Goal: Task Accomplishment & Management: Manage account settings

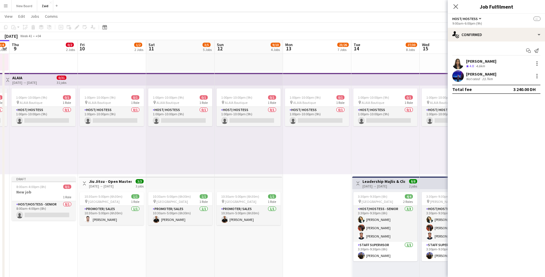
scroll to position [0, 272]
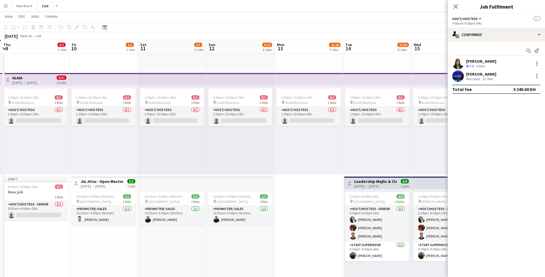
drag, startPoint x: 256, startPoint y: 150, endPoint x: 202, endPoint y: 164, distance: 55.3
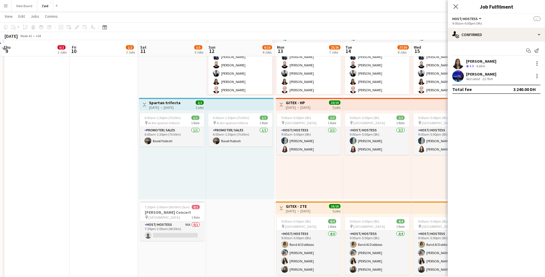
scroll to position [383, 0]
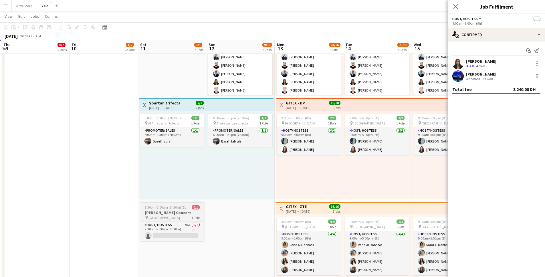
click at [165, 215] on span "[GEOGRAPHIC_DATA]" at bounding box center [164, 217] width 31 height 4
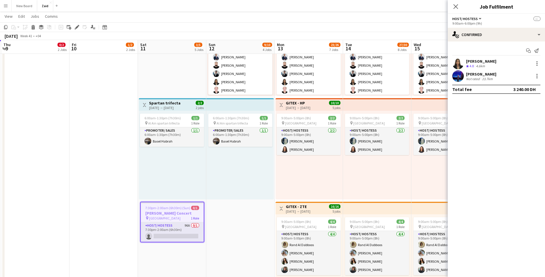
click at [173, 103] on h3 "Spartan trifecta" at bounding box center [164, 102] width 31 height 5
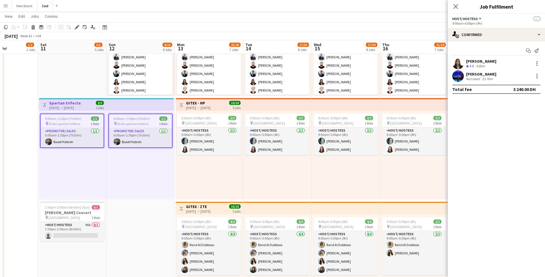
scroll to position [0, 237]
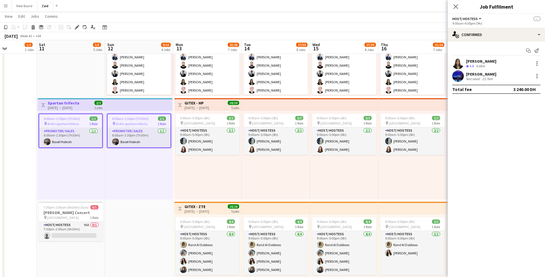
drag, startPoint x: 235, startPoint y: 190, endPoint x: 134, endPoint y: 192, distance: 101.3
click at [134, 192] on app-calendar-viewport "Tue 7 3/4 2 Jobs Wed 8 3/4 2 Jobs Thu 9 0/2 2 Jobs Fri 10 1/2 2 Jobs Sat 11 3/5…" at bounding box center [272, 128] width 545 height 976
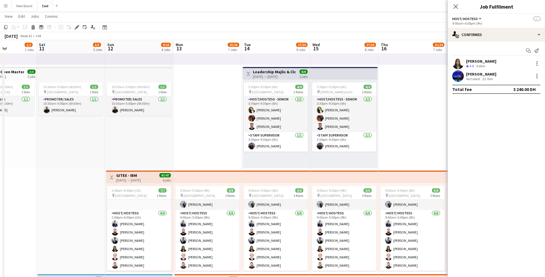
scroll to position [205, 0]
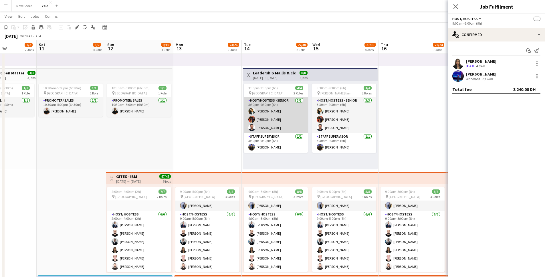
click at [274, 102] on app-card-role "Host/Hostess - Senior [DATE] 3:30pm-9:30pm (6h) [PERSON_NAME] [PERSON_NAME]" at bounding box center [276, 115] width 64 height 36
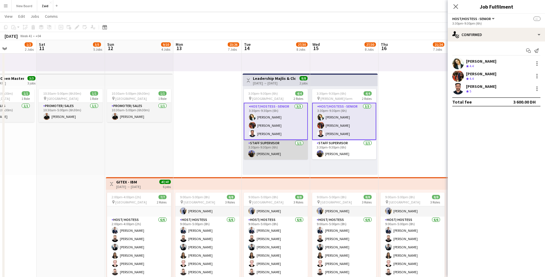
scroll to position [200, 0]
click at [266, 125] on app-card-role "Host/Hostess - Senior [DATE] 3:30pm-9:30pm (6h) [PERSON_NAME] [PERSON_NAME]" at bounding box center [276, 121] width 64 height 37
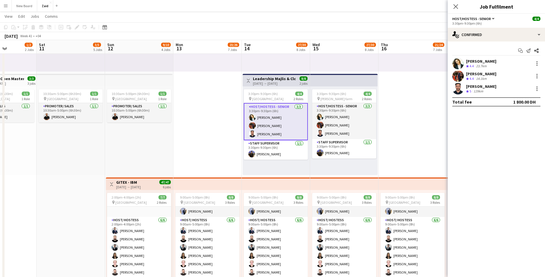
click at [471, 75] on div "[PERSON_NAME]" at bounding box center [481, 73] width 30 height 5
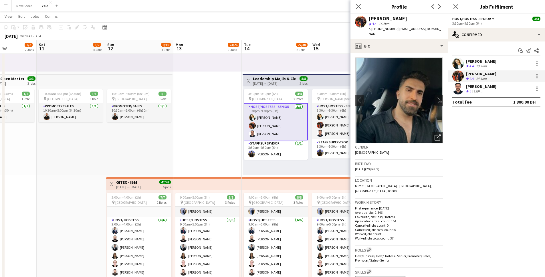
click at [386, 28] on span "t. [PHONE_NUMBER]" at bounding box center [384, 29] width 30 height 4
copy span "971545017517"
click at [357, 7] on icon "Close pop-in" at bounding box center [358, 6] width 5 height 5
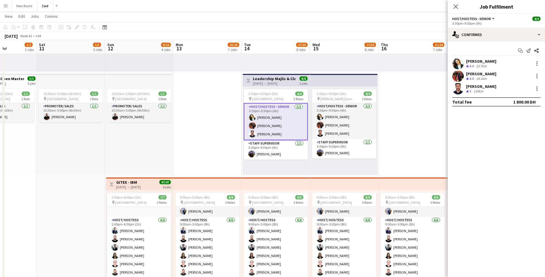
click at [281, 82] on div "[DATE] → [DATE]" at bounding box center [274, 83] width 43 height 4
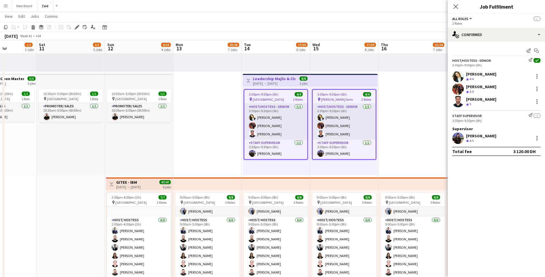
click at [281, 82] on div "[DATE] → [DATE]" at bounding box center [274, 83] width 43 height 4
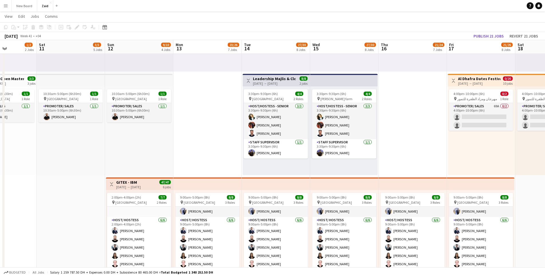
click at [281, 82] on div "[DATE] → [DATE]" at bounding box center [274, 83] width 43 height 4
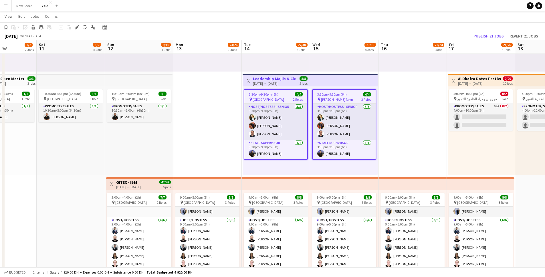
click at [282, 99] on span "[GEOGRAPHIC_DATA]" at bounding box center [268, 99] width 31 height 4
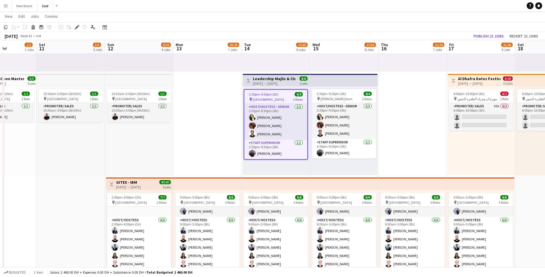
click at [288, 79] on h3 "Leadership Majlis & Closing Dinner" at bounding box center [274, 78] width 43 height 5
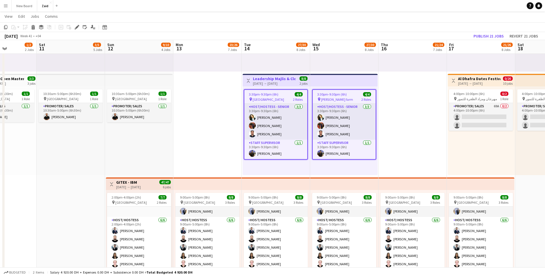
click at [288, 79] on h3 "Leadership Majlis & Closing Dinner" at bounding box center [274, 78] width 43 height 5
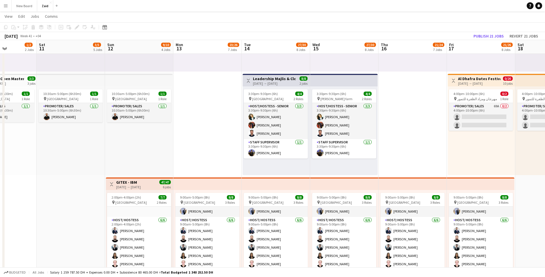
click at [288, 79] on h3 "Leadership Majlis & Closing Dinner" at bounding box center [274, 78] width 43 height 5
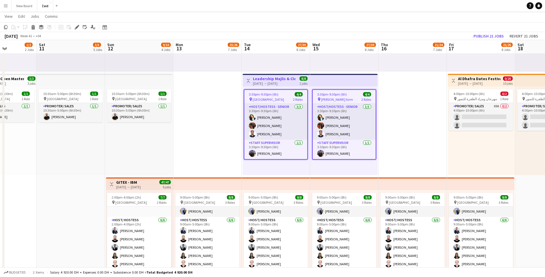
click at [280, 91] on app-job-card "3:30pm-9:30pm (6h) 4/4 pin [GEOGRAPHIC_DATA] 2 Roles Host/Hostess - Senior [DAT…" at bounding box center [276, 124] width 64 height 70
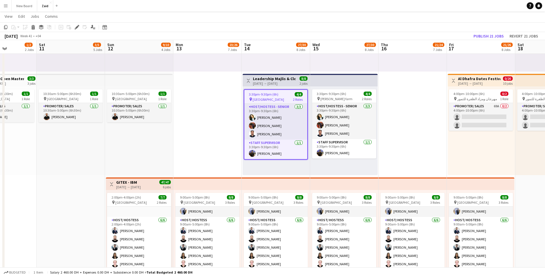
click at [280, 91] on app-job-card "3:30pm-9:30pm (6h) 4/4 pin [GEOGRAPHIC_DATA] 2 Roles Host/Hostess - Senior [DAT…" at bounding box center [276, 124] width 64 height 70
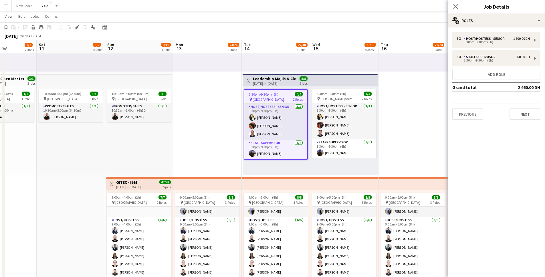
click at [511, 6] on h3 "Job Details" at bounding box center [496, 6] width 97 height 7
click at [495, 11] on div "Close pop-in Job Details" at bounding box center [496, 7] width 97 height 14
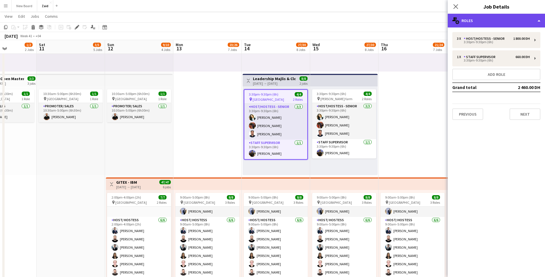
click at [467, 24] on div "multiple-users-add Roles" at bounding box center [496, 21] width 97 height 14
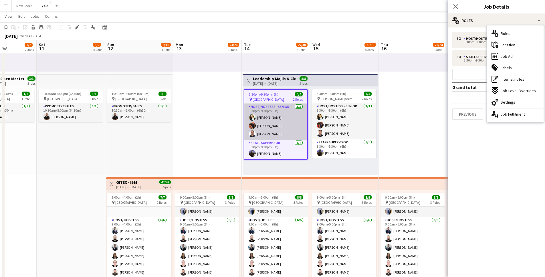
click at [289, 127] on app-card-role "Host/Hostess - Senior [DATE] 3:30pm-9:30pm (6h) [PERSON_NAME] [PERSON_NAME]" at bounding box center [275, 122] width 63 height 36
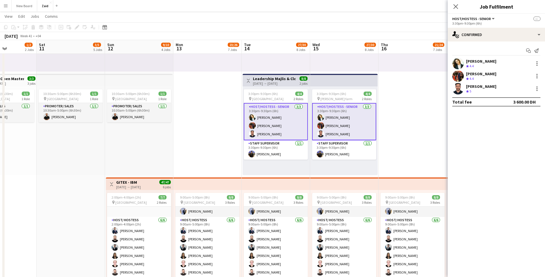
click at [487, 19] on span "Host/Hostess - Senior" at bounding box center [471, 19] width 39 height 4
click at [520, 161] on mat-expansion-panel "check Confirmed Start chat Send notification [PERSON_NAME] Crew rating 4.4 [PER…" at bounding box center [496, 159] width 97 height 236
click at [262, 94] on span "3:30pm-9:30pm (6h)" at bounding box center [262, 94] width 29 height 4
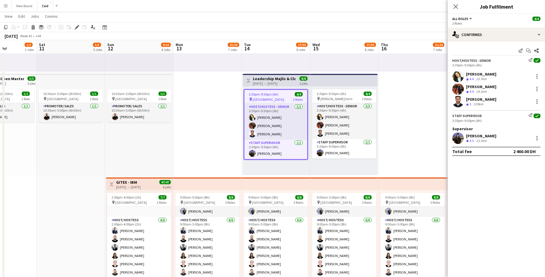
click at [464, 19] on span "All roles" at bounding box center [460, 19] width 16 height 4
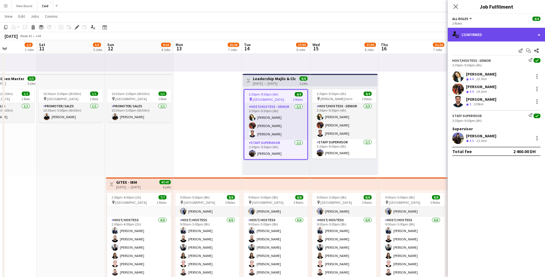
click at [474, 33] on div "single-neutral-actions-check-2 Confirmed" at bounding box center [496, 35] width 97 height 14
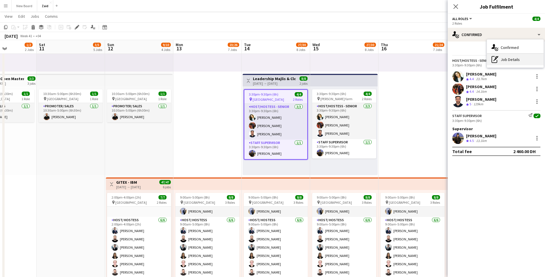
click at [505, 61] on div "pen-write Job Details" at bounding box center [515, 59] width 57 height 11
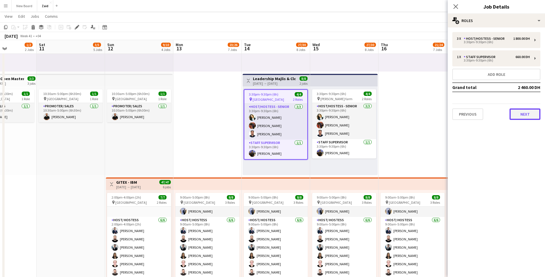
click at [524, 112] on button "Next" at bounding box center [525, 113] width 31 height 11
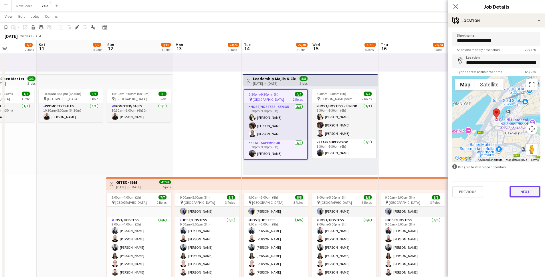
click at [532, 190] on button "Next" at bounding box center [525, 191] width 31 height 11
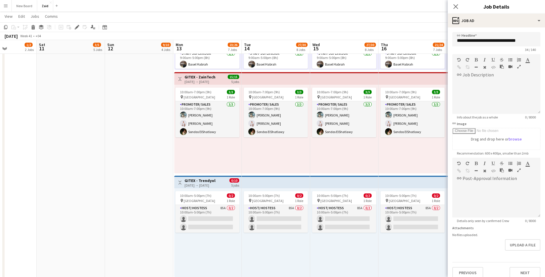
scroll to position [731, 0]
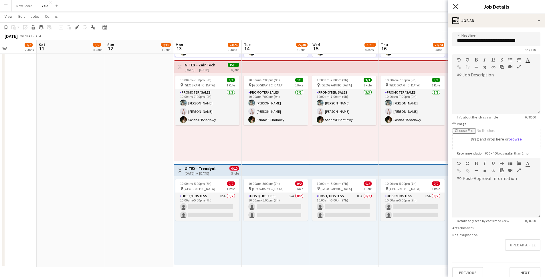
click at [454, 7] on icon "Close pop-in" at bounding box center [455, 6] width 5 height 5
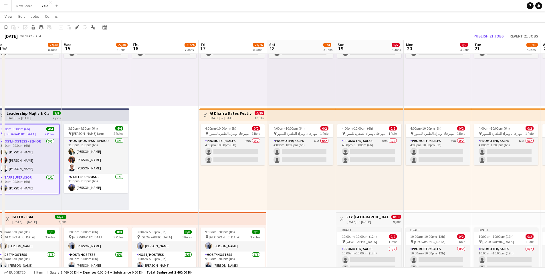
scroll to position [0, 212]
drag, startPoint x: 408, startPoint y: 182, endPoint x: 161, endPoint y: 185, distance: 247.8
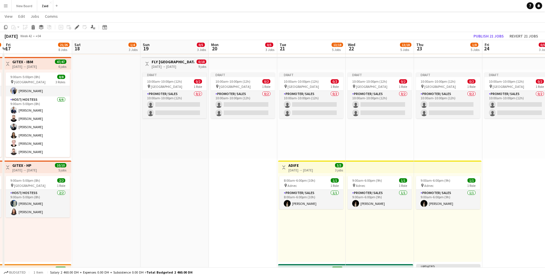
scroll to position [0, 271]
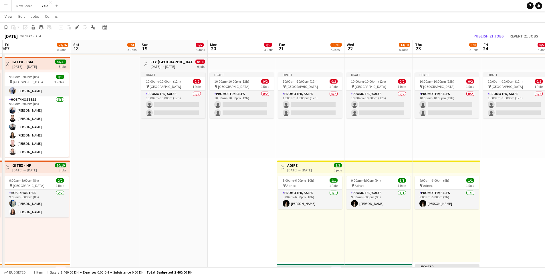
drag, startPoint x: 344, startPoint y: 206, endPoint x: 148, endPoint y: 207, distance: 195.5
click at [148, 207] on app-calendar-viewport "Mon 13 23/26 7 Jobs Tue 14 27/30 8 Jobs Wed 15 27/30 8 Jobs Thu 16 21/24 7 Jobs…" at bounding box center [272, 190] width 545 height 976
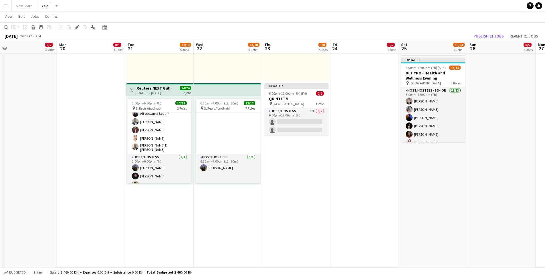
scroll to position [0, 174]
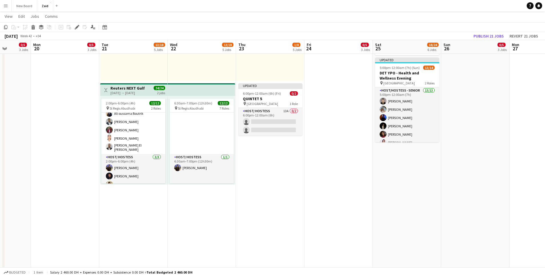
drag, startPoint x: 338, startPoint y: 223, endPoint x: 161, endPoint y: 219, distance: 176.9
click at [161, 219] on app-calendar-viewport "Fri 17 21/26 8 Jobs Sat 18 1/4 3 Jobs Sun 19 0/5 3 Jobs Mon 20 0/5 3 Jobs Tue 2…" at bounding box center [272, 9] width 545 height 976
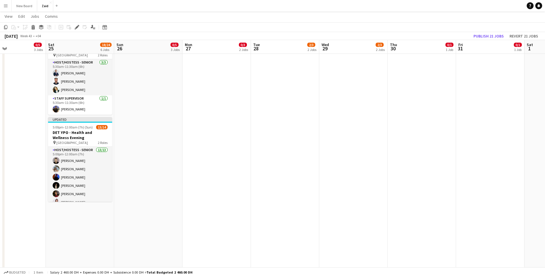
scroll to position [0, 229]
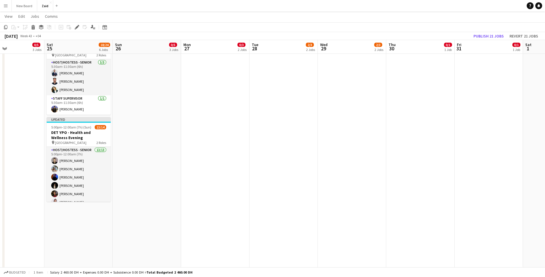
drag, startPoint x: 462, startPoint y: 213, endPoint x: 133, endPoint y: 198, distance: 328.9
click at [133, 198] on app-calendar-viewport "Tue 21 13/18 5 Jobs Wed 22 13/18 5 Jobs Thu 23 1/8 5 Jobs Fri 24 0/5 3 Jobs Sat…" at bounding box center [272, 69] width 545 height 976
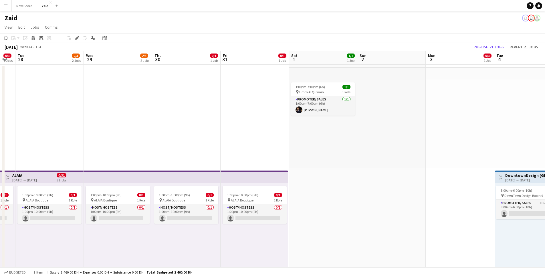
scroll to position [0, 199]
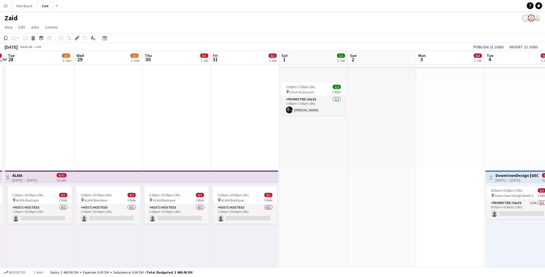
drag, startPoint x: 326, startPoint y: 153, endPoint x: 123, endPoint y: 152, distance: 203.5
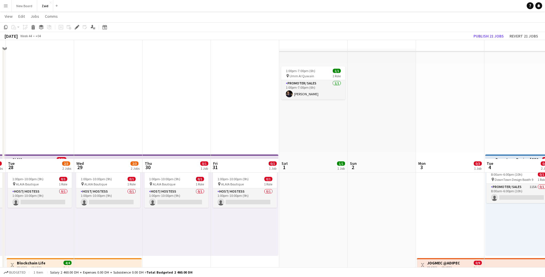
scroll to position [0, 0]
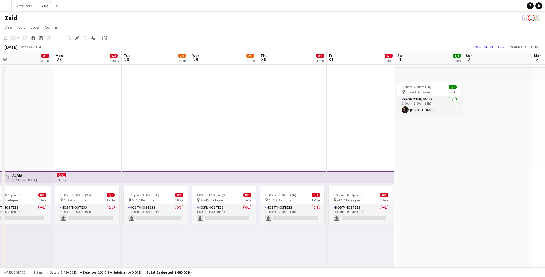
drag, startPoint x: 353, startPoint y: 196, endPoint x: 469, endPoint y: 205, distance: 116.3
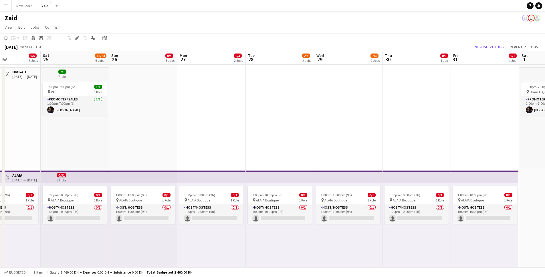
scroll to position [0, 147]
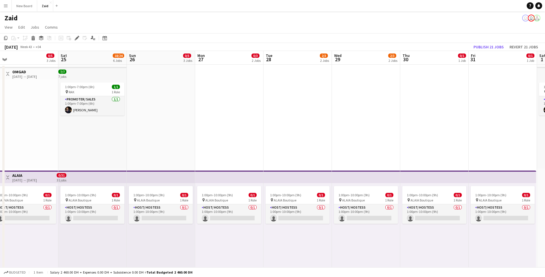
drag, startPoint x: 183, startPoint y: 241, endPoint x: 324, endPoint y: 242, distance: 141.4
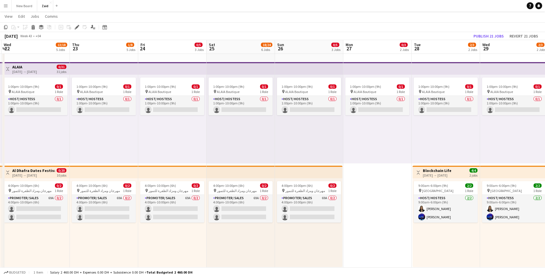
drag, startPoint x: 204, startPoint y: 232, endPoint x: 344, endPoint y: 232, distance: 139.9
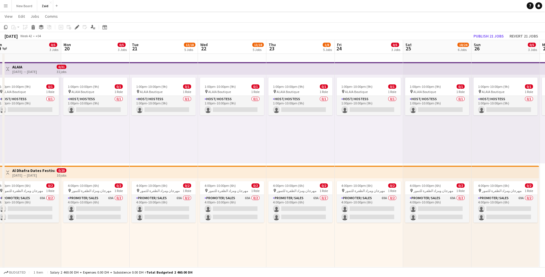
drag, startPoint x: 267, startPoint y: 239, endPoint x: 464, endPoint y: 246, distance: 196.7
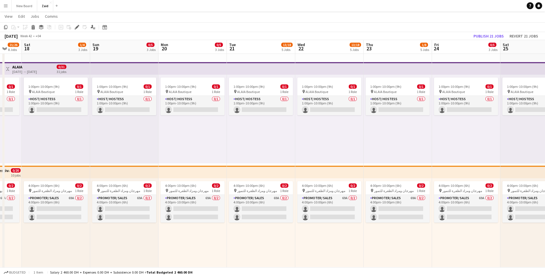
drag, startPoint x: 243, startPoint y: 244, endPoint x: 341, endPoint y: 253, distance: 97.7
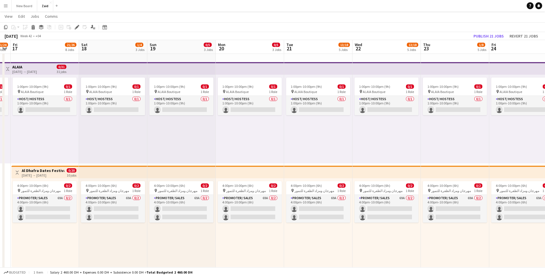
drag, startPoint x: 280, startPoint y: 250, endPoint x: 337, endPoint y: 251, distance: 57.0
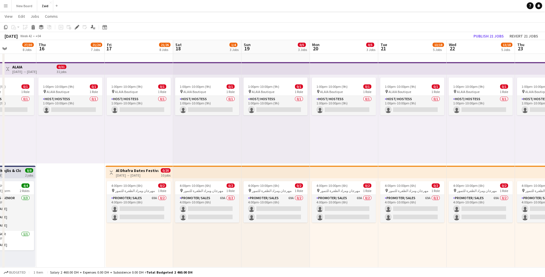
drag, startPoint x: 262, startPoint y: 242, endPoint x: 356, endPoint y: 243, distance: 94.2
click at [106, 28] on icon "Date picker" at bounding box center [104, 27] width 5 height 5
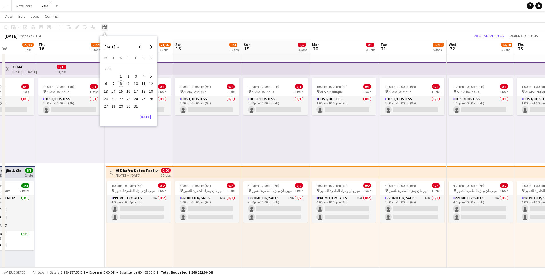
click at [106, 28] on icon "Date picker" at bounding box center [104, 27] width 5 height 5
click at [152, 241] on div "4:00pm-10:00pm (6h) 0/2 pin مهرجان ومزاد الظفرة للتمور 1 Role Promoter/ Sales 6…" at bounding box center [139, 222] width 67 height 89
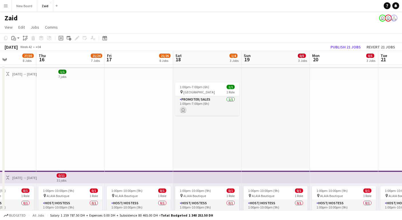
scroll to position [185, 0]
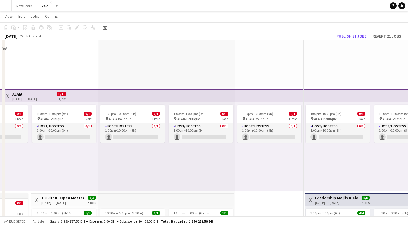
scroll to position [120, 0]
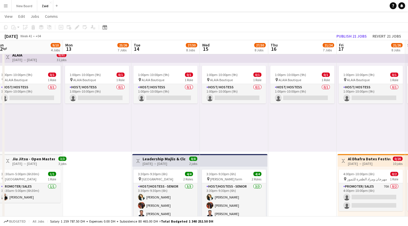
drag, startPoint x: 256, startPoint y: 164, endPoint x: 92, endPoint y: 146, distance: 164.1
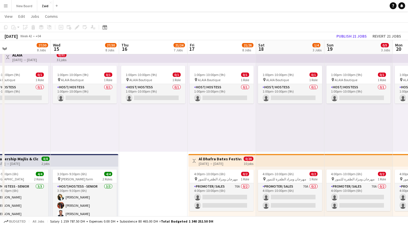
scroll to position [0, 224]
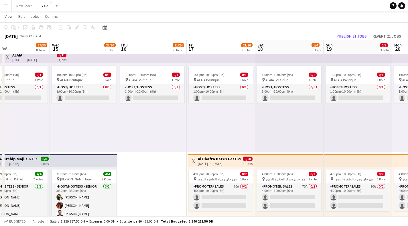
drag, startPoint x: 270, startPoint y: 158, endPoint x: 167, endPoint y: 153, distance: 102.6
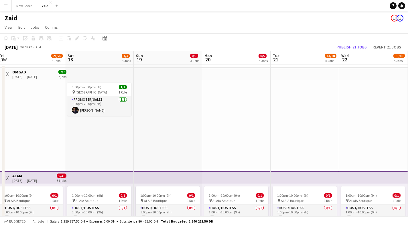
scroll to position [0, 175]
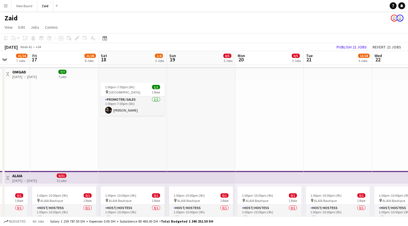
drag, startPoint x: 275, startPoint y: 149, endPoint x: 50, endPoint y: 154, distance: 225.0
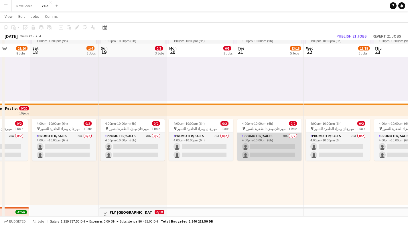
scroll to position [350, 0]
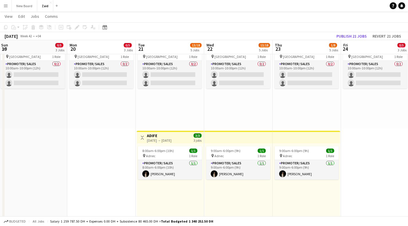
drag, startPoint x: 203, startPoint y: 146, endPoint x: 104, endPoint y: 139, distance: 99.3
click at [104, 139] on app-calendar-viewport "Thu 16 21/24 7 Jobs Fri 17 21/26 8 Jobs Sat 18 1/4 3 Jobs Sun 19 0/5 3 Jobs Mon…" at bounding box center [204, 160] width 408 height 976
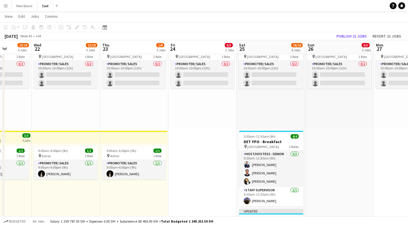
scroll to position [0, 175]
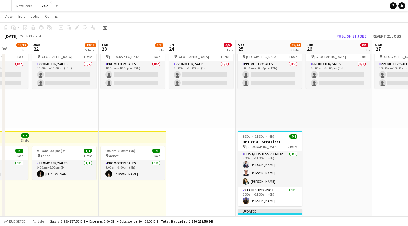
drag, startPoint x: 344, startPoint y: 129, endPoint x: 181, endPoint y: 133, distance: 162.3
click at [181, 133] on app-calendar-viewport "Sun 19 0/5 3 Jobs Mon 20 0/5 3 Jobs Tue 21 13/18 5 Jobs Wed 22 13/18 5 Jobs Thu…" at bounding box center [204, 160] width 408 height 976
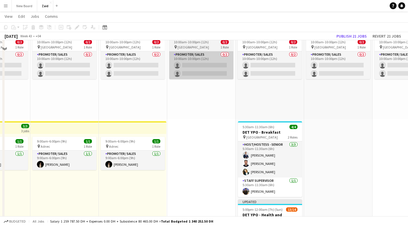
scroll to position [298, 0]
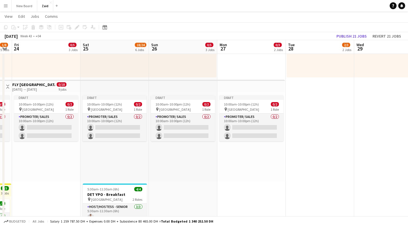
drag, startPoint x: 241, startPoint y: 155, endPoint x: 86, endPoint y: 148, distance: 155.3
click at [86, 148] on app-calendar-viewport "Tue 21 13/18 5 Jobs Wed 22 13/18 5 Jobs Thu 23 1/8 5 Jobs Fri 24 0/5 3 Jobs Sat…" at bounding box center [204, 213] width 408 height 976
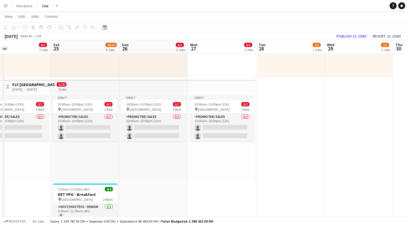
scroll to position [0, 230]
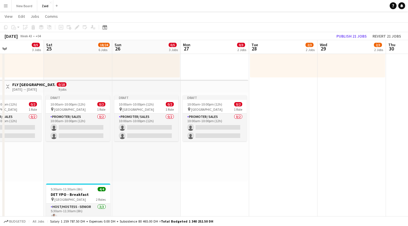
drag, startPoint x: 262, startPoint y: 151, endPoint x: 225, endPoint y: 153, distance: 37.3
click at [226, 153] on app-calendar-viewport "Tue 21 13/18 5 Jobs Wed 22 13/18 5 Jobs Thu 23 1/8 5 Jobs Fri 24 0/5 3 Jobs Sat…" at bounding box center [204, 213] width 408 height 976
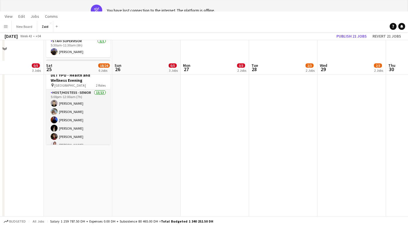
scroll to position [0, 0]
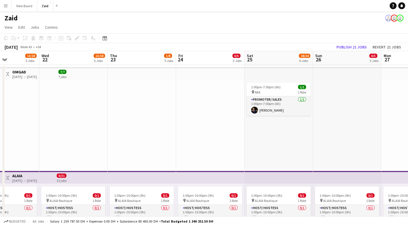
drag, startPoint x: 135, startPoint y: 143, endPoint x: 334, endPoint y: 143, distance: 198.9
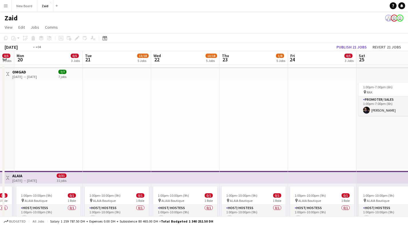
scroll to position [0, 155]
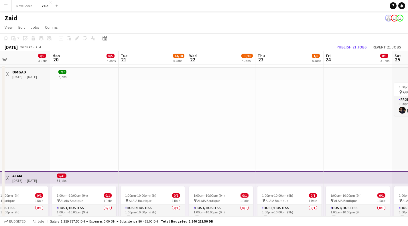
drag, startPoint x: 188, startPoint y: 139, endPoint x: 335, endPoint y: 132, distance: 147.0
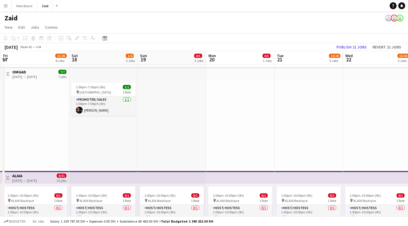
scroll to position [0, 127]
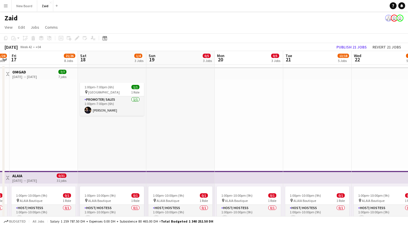
drag, startPoint x: 74, startPoint y: 122, endPoint x: 238, endPoint y: 124, distance: 164.6
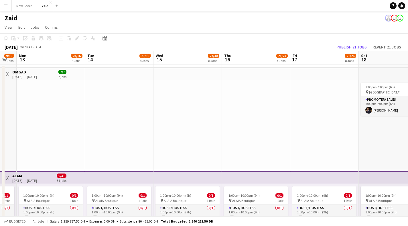
drag, startPoint x: 39, startPoint y: 128, endPoint x: 320, endPoint y: 123, distance: 281.1
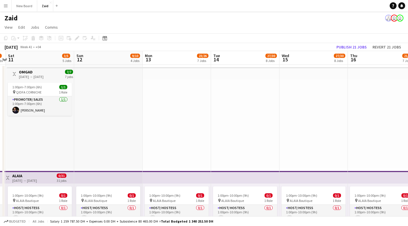
drag, startPoint x: 135, startPoint y: 120, endPoint x: 251, endPoint y: 118, distance: 116.2
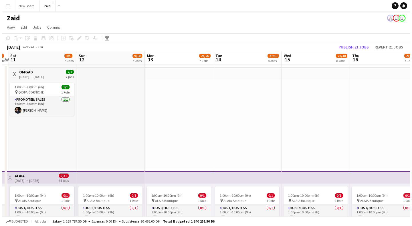
scroll to position [0, 130]
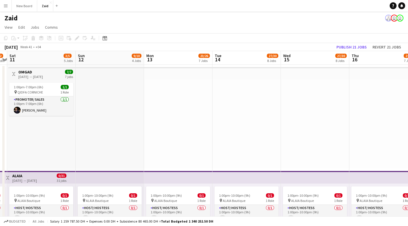
click at [400, 18] on app-user-avatar "user" at bounding box center [399, 18] width 7 height 7
click at [388, 17] on app-user-avatar at bounding box center [388, 18] width 7 height 7
click at [29, 6] on button "New Board Close" at bounding box center [24, 5] width 25 height 11
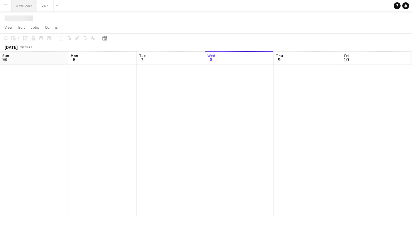
scroll to position [0, 137]
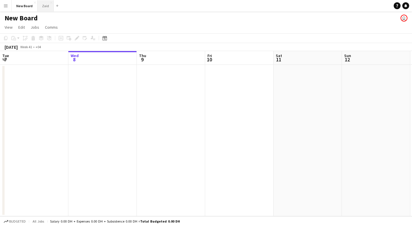
click at [48, 6] on button "Zaid Close" at bounding box center [45, 5] width 16 height 11
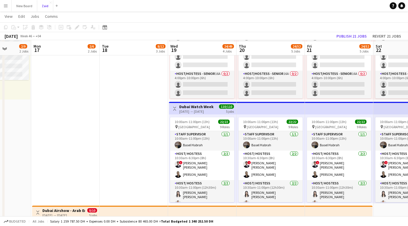
scroll to position [280, 0]
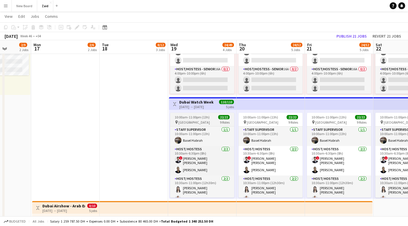
click at [195, 119] on app-job-card "10:00am-11:00pm (13h) 22/22 pin Dubai Mall 9 Roles Staff Supervisor 1/1 10:00am…" at bounding box center [202, 154] width 64 height 85
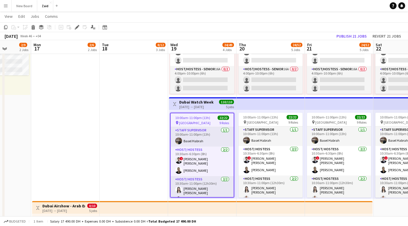
click at [195, 119] on span "10:00am-11:00pm (13h)" at bounding box center [192, 117] width 35 height 4
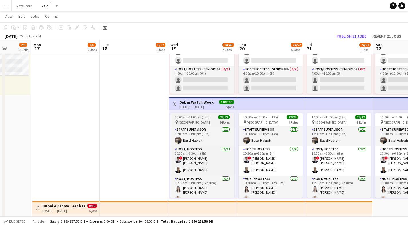
click at [196, 122] on div "pin Dubai Mall 9 Roles" at bounding box center [202, 122] width 64 height 5
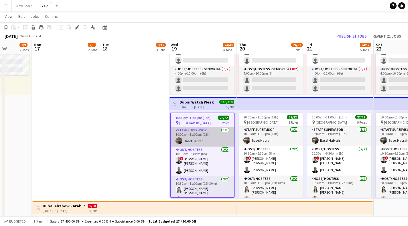
click at [197, 131] on app-card-role "Staff Supervisor 1/1 10:00am-11:00pm (13h) Basel Habrah" at bounding box center [202, 136] width 63 height 19
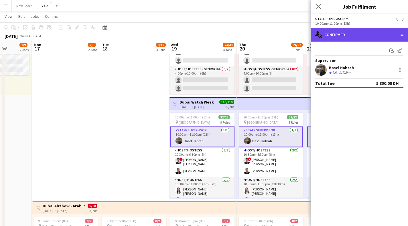
click at [353, 32] on div "single-neutral-actions-check-2 Confirmed" at bounding box center [359, 35] width 97 height 14
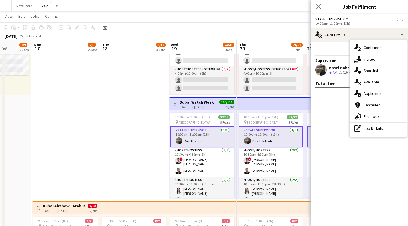
click at [208, 128] on app-card-role "Staff Supervisor 1/1 10:00am-11:00pm (13h) Basel Habrah" at bounding box center [202, 136] width 64 height 21
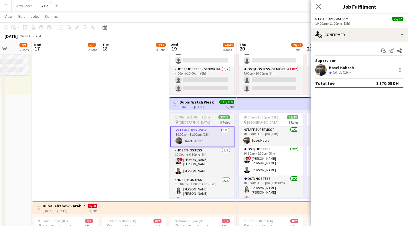
click at [205, 122] on div "pin Dubai Mall 9 Roles" at bounding box center [202, 122] width 64 height 5
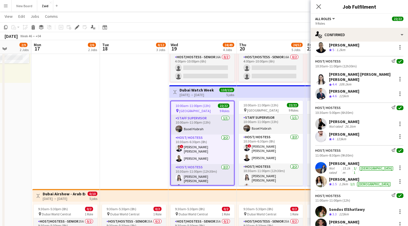
scroll to position [79, 0]
click at [342, 161] on div "Marina Abdelmalak" at bounding box center [361, 162] width 65 height 5
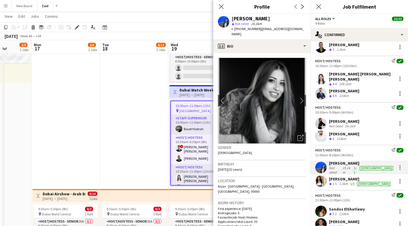
click at [288, 133] on img at bounding box center [262, 101] width 88 height 86
click at [297, 135] on icon "Open photos pop-in" at bounding box center [300, 138] width 6 height 6
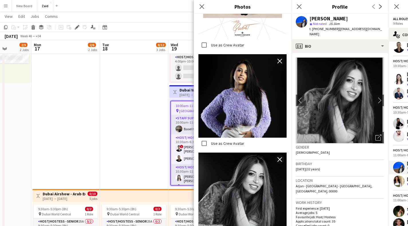
scroll to position [338, 0]
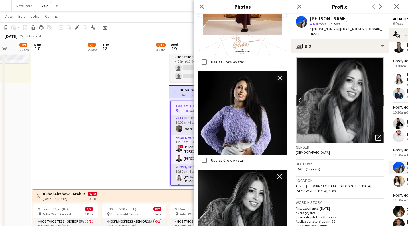
click at [367, 206] on p "First experience: 19-11-2025" at bounding box center [340, 208] width 88 height 4
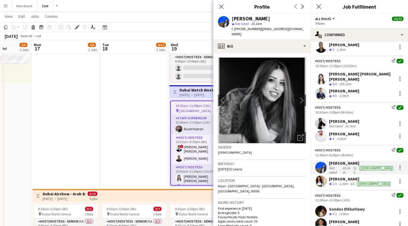
click at [375, 176] on div "Yanina Taleb Crew rating 2.5 1.2km 1/1 female" at bounding box center [359, 180] width 97 height 11
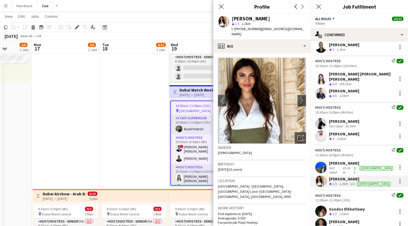
click at [351, 82] on div "109.1km" at bounding box center [345, 84] width 15 height 5
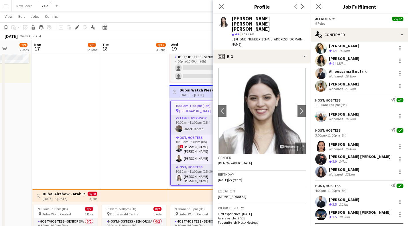
scroll to position [281, 0]
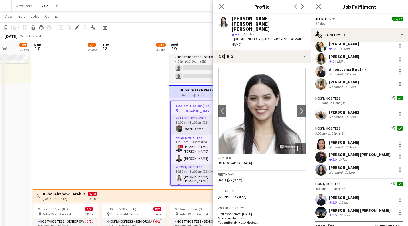
click at [343, 200] on div "1.2km" at bounding box center [343, 202] width 11 height 5
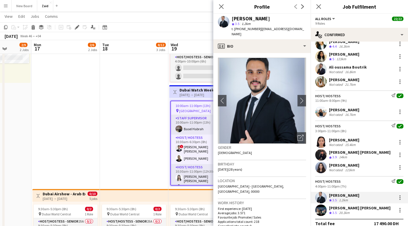
scroll to position [284, 0]
click at [357, 204] on div "Maria Fernanda Ibarguen" at bounding box center [360, 206] width 62 height 5
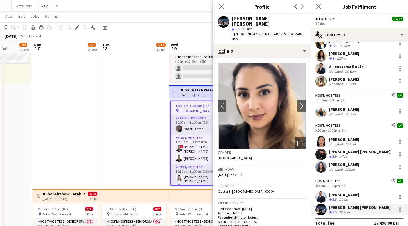
click at [347, 192] on div "Abdulrahman Darwish" at bounding box center [344, 194] width 30 height 5
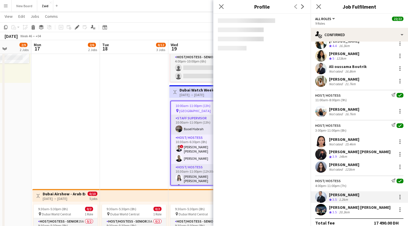
click at [346, 162] on div "Shahad Mutaz" at bounding box center [344, 164] width 30 height 5
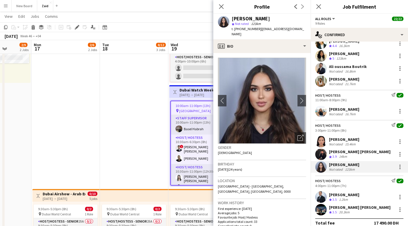
click at [346, 154] on div "14km" at bounding box center [343, 156] width 10 height 5
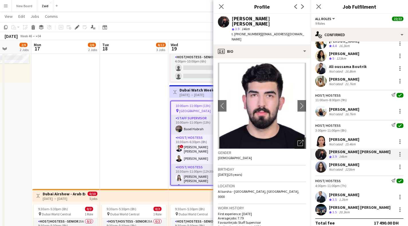
click at [337, 137] on div "Jiaying Wu" at bounding box center [344, 139] width 30 height 5
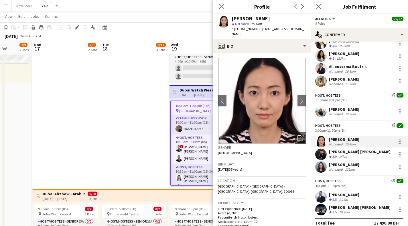
click at [354, 204] on div "Maria Fernanda Ibarguen" at bounding box center [360, 206] width 62 height 5
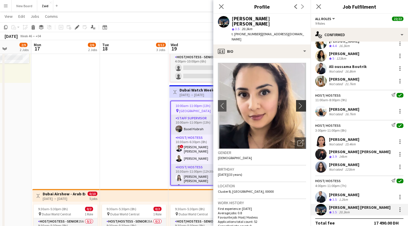
click at [297, 102] on app-icon "chevron-right" at bounding box center [301, 105] width 9 height 6
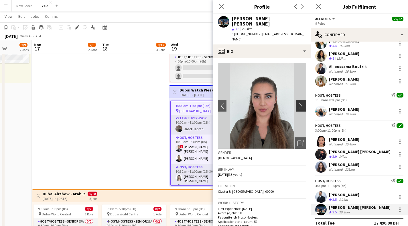
click at [298, 102] on app-icon "chevron-right" at bounding box center [301, 105] width 9 height 6
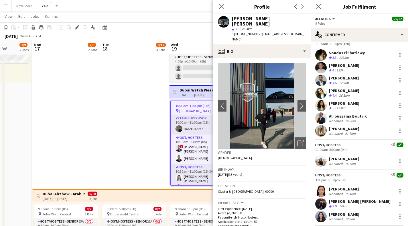
scroll to position [234, 0]
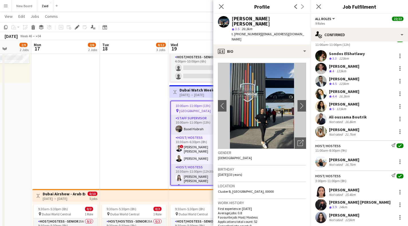
click at [351, 162] on div "16.7km" at bounding box center [350, 164] width 13 height 4
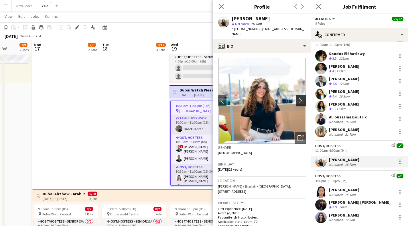
click at [297, 97] on app-icon "chevron-right" at bounding box center [301, 100] width 9 height 6
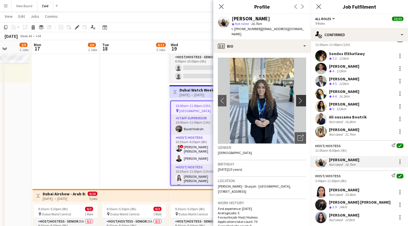
click at [297, 97] on app-icon "chevron-right" at bounding box center [301, 100] width 9 height 6
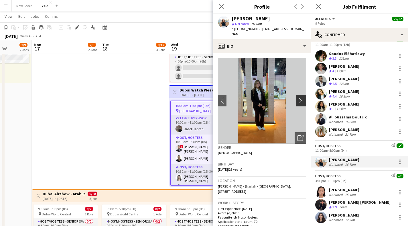
click at [297, 97] on app-icon "chevron-right" at bounding box center [301, 100] width 9 height 6
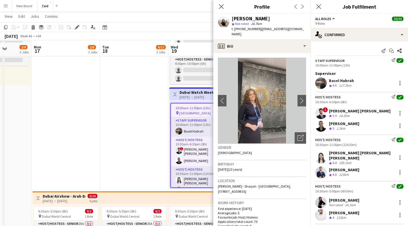
scroll to position [286, 0]
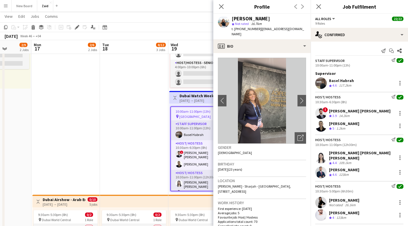
click at [346, 128] on div "1.2km" at bounding box center [340, 128] width 11 height 5
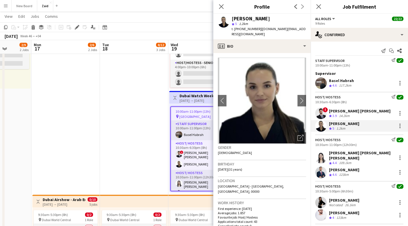
click at [357, 160] on div "Crew rating 4.4 109.1km" at bounding box center [361, 162] width 65 height 5
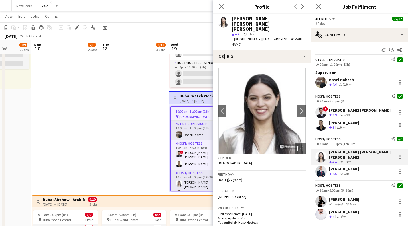
scroll to position [1, 0]
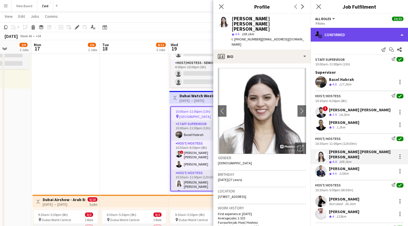
click at [352, 39] on div "single-neutral-actions-check-2 Confirmed" at bounding box center [359, 35] width 97 height 14
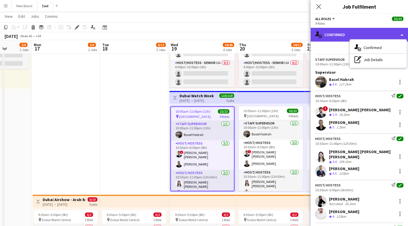
click at [329, 34] on div "single-neutral-actions-check-2 Confirmed" at bounding box center [359, 35] width 97 height 14
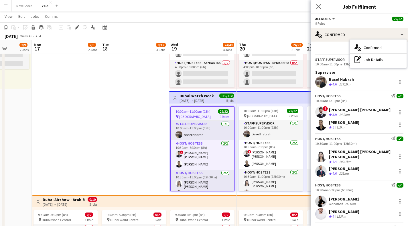
click at [327, 25] on div "9 Roles" at bounding box center [359, 23] width 88 height 4
click at [328, 22] on div "9 Roles" at bounding box center [359, 23] width 88 height 4
click at [329, 19] on span "All roles" at bounding box center [323, 19] width 16 height 4
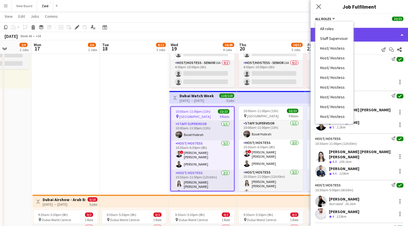
click at [379, 29] on div "single-neutral-actions-check-2 Confirmed" at bounding box center [359, 35] width 97 height 14
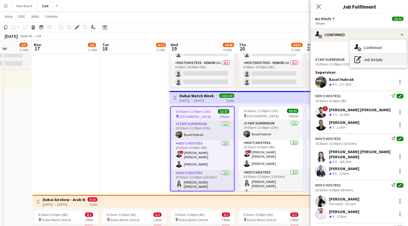
click at [373, 60] on div "pen-write Job Details" at bounding box center [378, 59] width 57 height 11
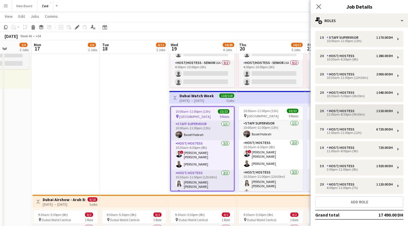
scroll to position [0, 0]
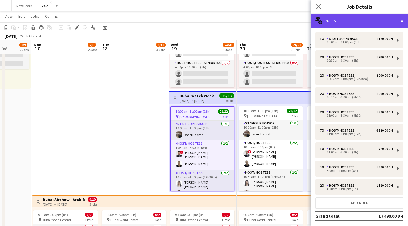
click at [350, 16] on div "multiple-users-add Roles" at bounding box center [359, 21] width 97 height 14
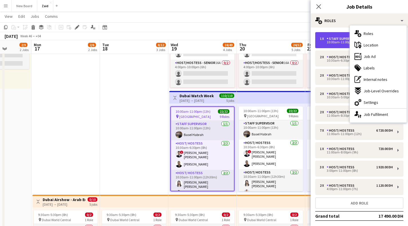
click at [339, 38] on div "Staff Supervisor" at bounding box center [344, 39] width 34 height 4
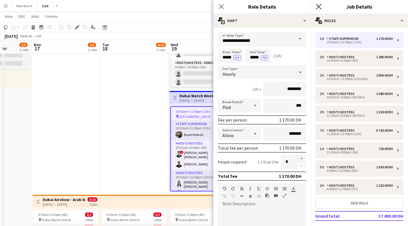
click at [317, 5] on icon "Close pop-in" at bounding box center [318, 6] width 5 height 5
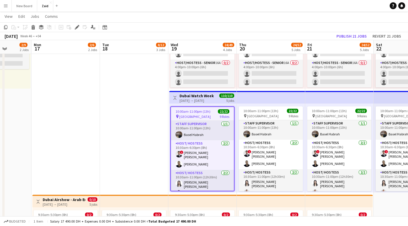
click at [203, 116] on div "pin Dubai Mall 9 Roles" at bounding box center [202, 116] width 63 height 5
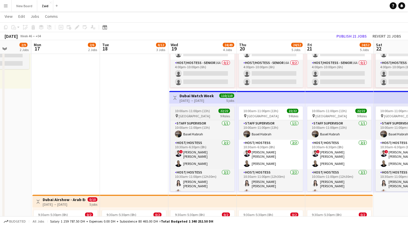
click at [204, 109] on span "10:00am-11:00pm (13h)" at bounding box center [192, 110] width 35 height 4
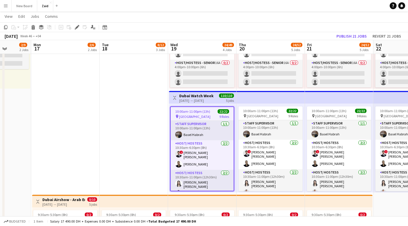
click at [203, 110] on span "10:00am-11:00pm (13h)" at bounding box center [192, 111] width 35 height 4
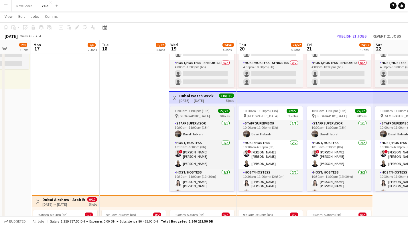
click at [203, 110] on span "10:00am-11:00pm (13h)" at bounding box center [192, 110] width 35 height 4
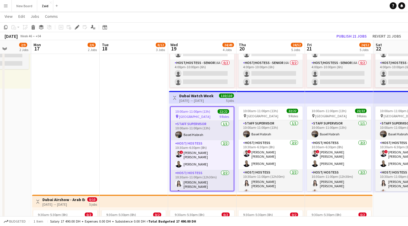
click at [202, 98] on div "19-11-2025 → 23-11-2025" at bounding box center [196, 100] width 34 height 4
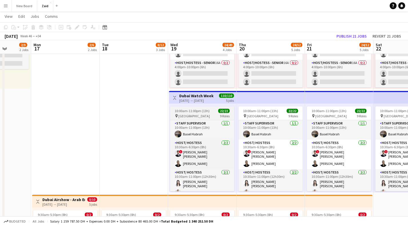
click at [203, 110] on span "10:00am-11:00pm (13h)" at bounding box center [192, 110] width 35 height 4
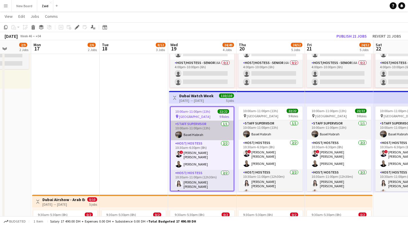
click at [201, 125] on app-card-role "Staff Supervisor 1/1 10:00am-11:00pm (13h) Basel Habrah" at bounding box center [202, 129] width 63 height 19
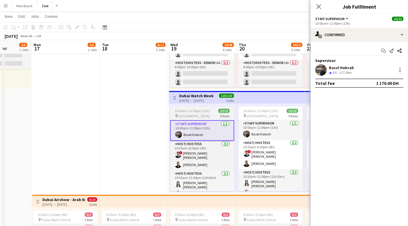
click at [201, 113] on app-job-card "10:00am-11:00pm (13h) 22/22 pin Dubai Mall 9 Roles Staff Supervisor 1/1 10:00am…" at bounding box center [202, 148] width 64 height 85
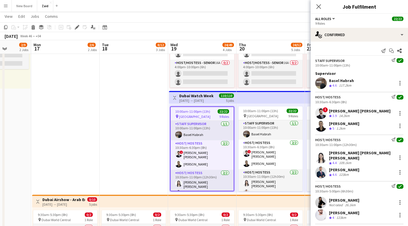
click at [201, 113] on span "10:00am-11:00pm (13h)" at bounding box center [192, 111] width 35 height 4
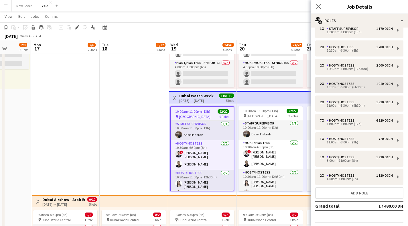
scroll to position [27, 0]
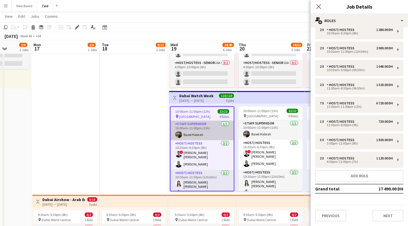
click at [191, 124] on app-card-role "Staff Supervisor 1/1 10:00am-11:00pm (13h) Basel Habrah" at bounding box center [202, 129] width 63 height 19
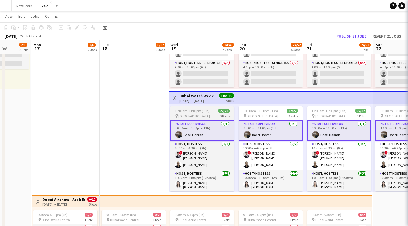
click at [195, 114] on div "pin Dubai Mall 9 Roles" at bounding box center [202, 115] width 64 height 5
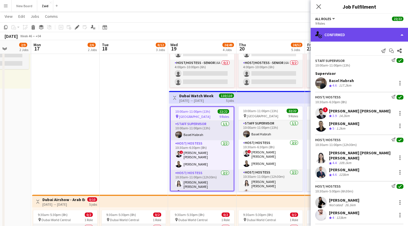
click at [334, 31] on div "single-neutral-actions-check-2 Confirmed" at bounding box center [359, 35] width 97 height 14
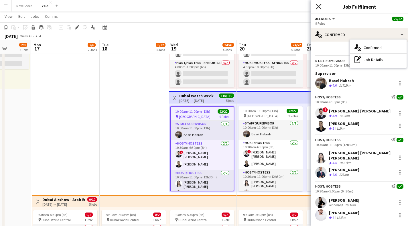
click at [321, 8] on icon at bounding box center [318, 6] width 5 height 5
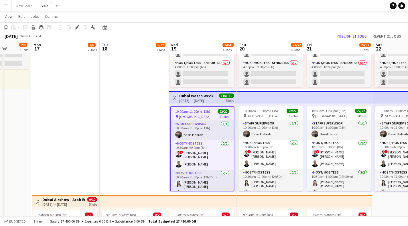
click at [207, 97] on h3 "Dubai Watch Week" at bounding box center [196, 95] width 34 height 5
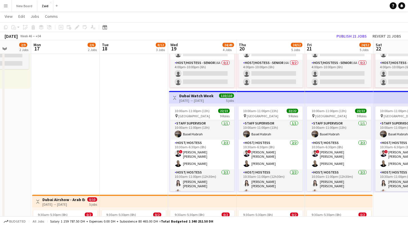
click at [207, 97] on h3 "Dubai Watch Week" at bounding box center [196, 95] width 34 height 5
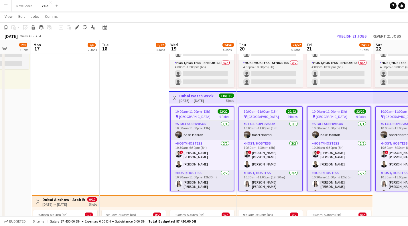
click at [203, 110] on span "10:00am-11:00pm (13h)" at bounding box center [192, 111] width 35 height 4
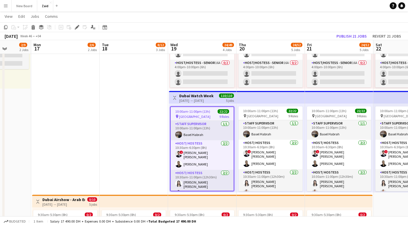
click at [203, 110] on span "10:00am-11:00pm (13h)" at bounding box center [192, 111] width 35 height 4
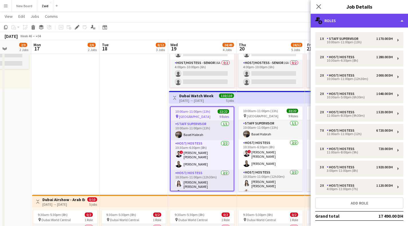
click at [338, 23] on div "multiple-users-add Roles" at bounding box center [359, 21] width 97 height 14
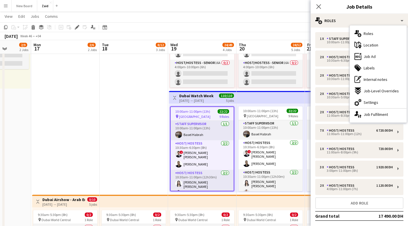
click at [194, 102] on div "Toggle View Dubai Watch Week 19-11-2025 → 23-11-2025 110/110 5 jobs" at bounding box center [202, 98] width 63 height 10
